Goal: Information Seeking & Learning: Learn about a topic

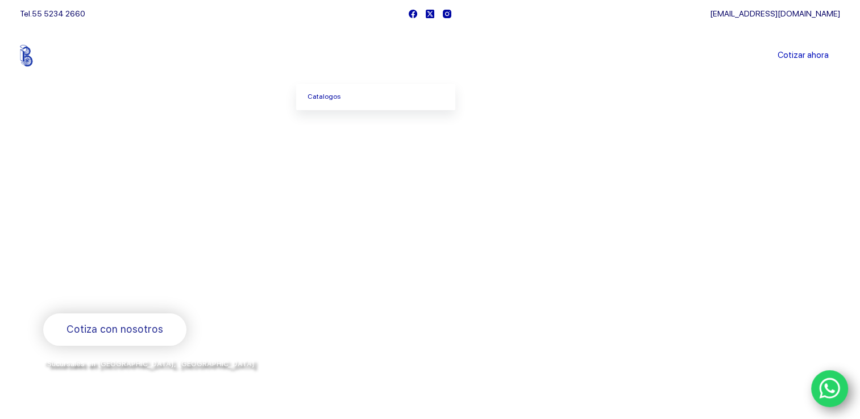
click at [352, 56] on link "Productos" at bounding box center [334, 56] width 77 height 0
click at [326, 97] on link "Catalogos" at bounding box center [375, 97] width 159 height 26
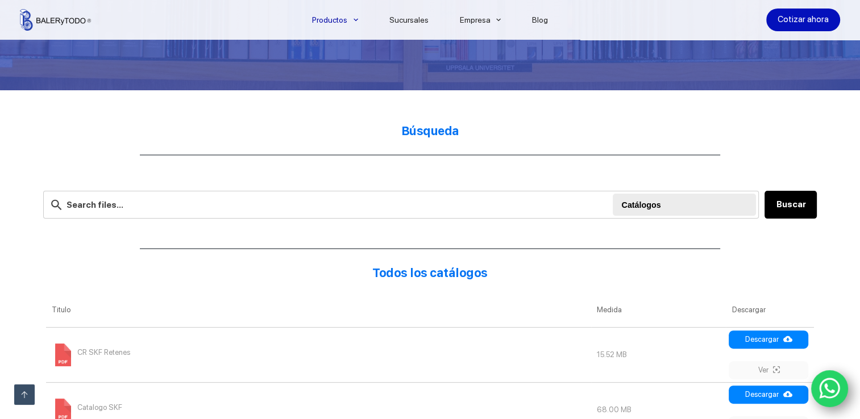
scroll to position [227, 0]
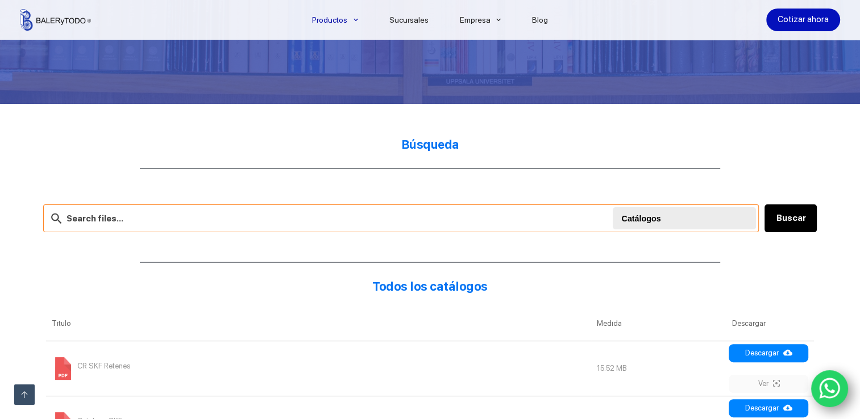
click at [280, 218] on input "text" at bounding box center [401, 219] width 716 height 28
type input "tubo"
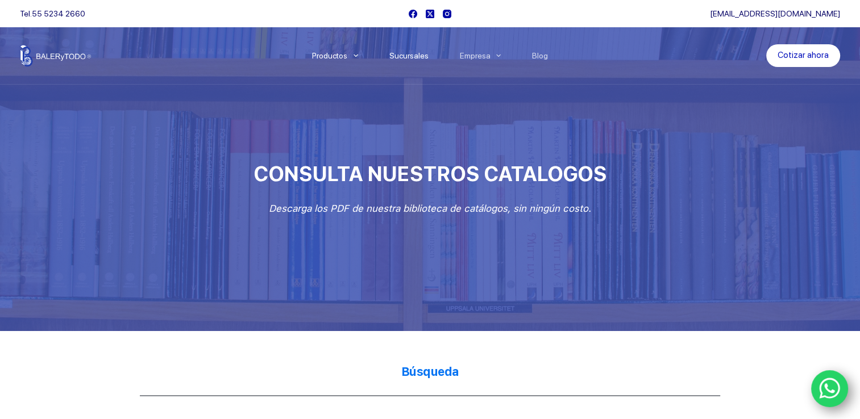
click at [419, 56] on link "Sucursales" at bounding box center [408, 56] width 70 height 0
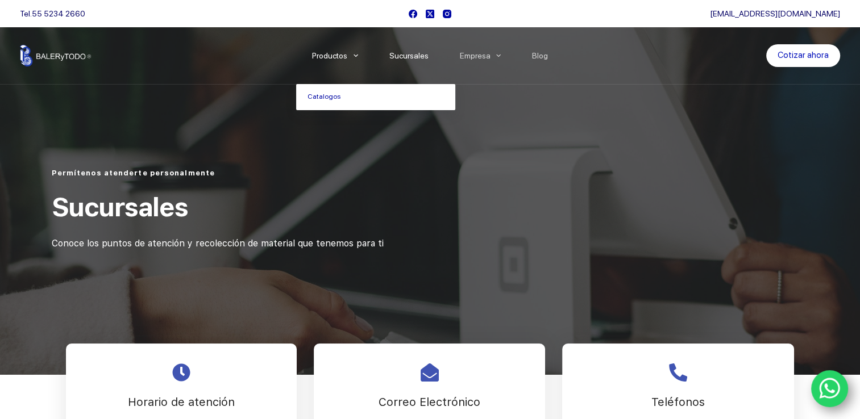
click at [345, 56] on link "Productos" at bounding box center [334, 56] width 77 height 0
click at [331, 93] on link "Catalogos" at bounding box center [375, 97] width 159 height 26
